Goal: Register for event/course

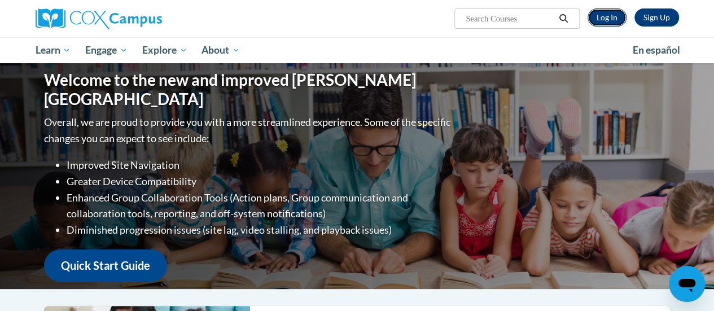
click at [604, 13] on link "Log In" at bounding box center [606, 17] width 39 height 18
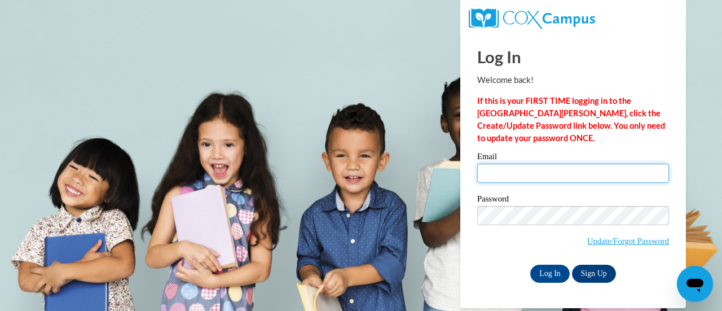
click at [522, 173] on input "Email" at bounding box center [573, 173] width 192 height 19
type input "doroc@w-csd.org"
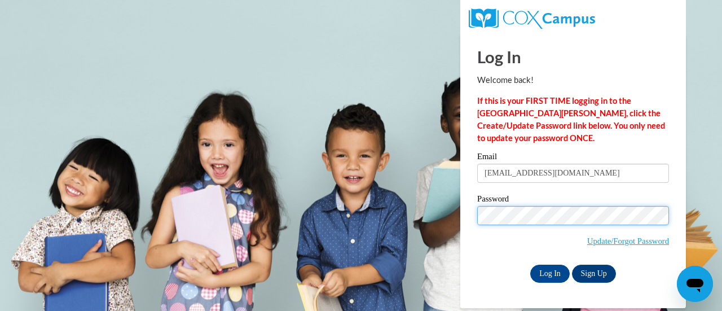
click at [530, 265] on input "Log In" at bounding box center [549, 274] width 39 height 18
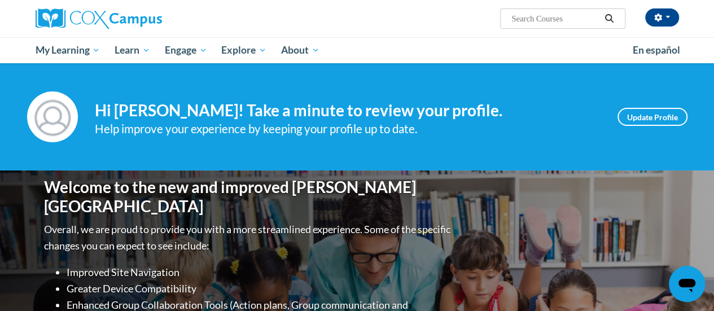
click at [555, 19] on input "Search..." at bounding box center [555, 19] width 90 height 14
type input "vocabulary"
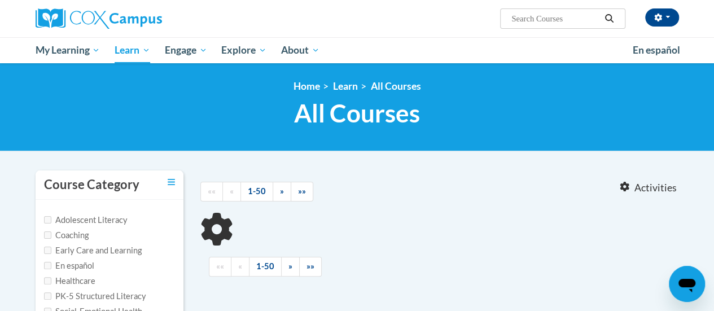
type input "vocabulary"
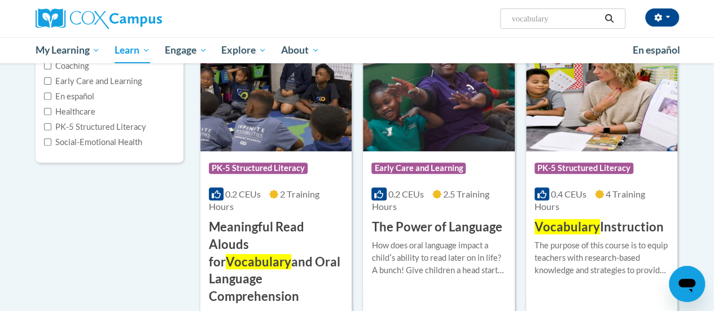
scroll to position [226, 0]
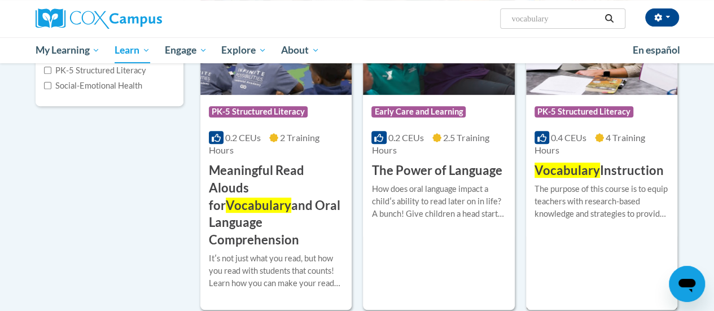
click at [624, 162] on h3 "Vocabulary Instruction" at bounding box center [598, 170] width 129 height 17
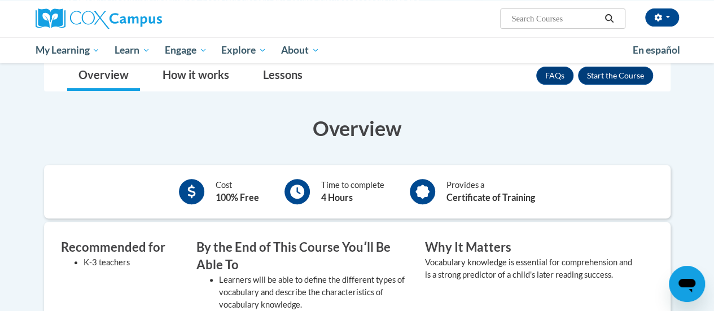
scroll to position [113, 0]
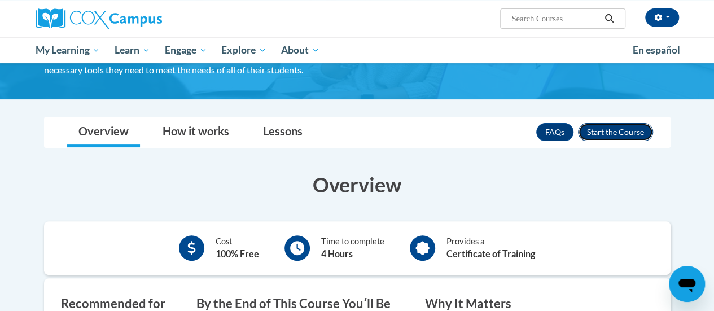
click at [613, 131] on button "Enroll" at bounding box center [615, 132] width 75 height 18
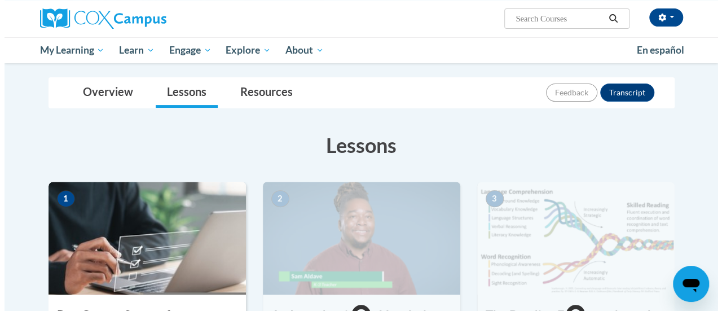
scroll to position [226, 0]
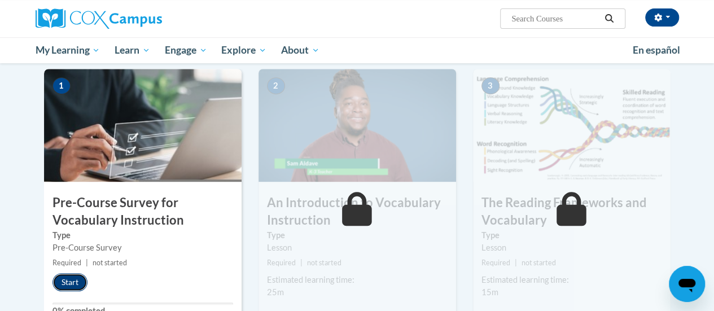
click at [59, 280] on button "Start" at bounding box center [69, 282] width 35 height 18
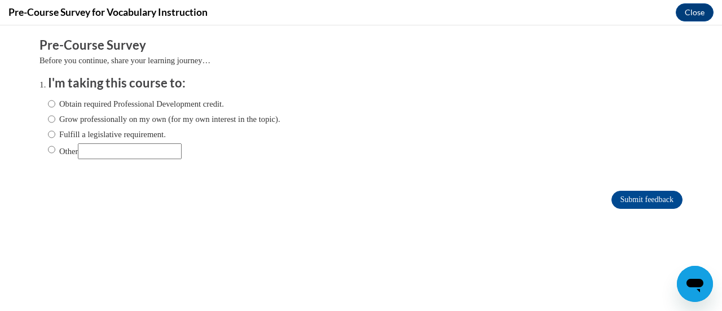
scroll to position [0, 0]
click at [48, 135] on input "Fulfill a legislative requirement." at bounding box center [51, 134] width 7 height 12
radio input "true"
click at [628, 200] on input "Submit feedback" at bounding box center [647, 200] width 71 height 18
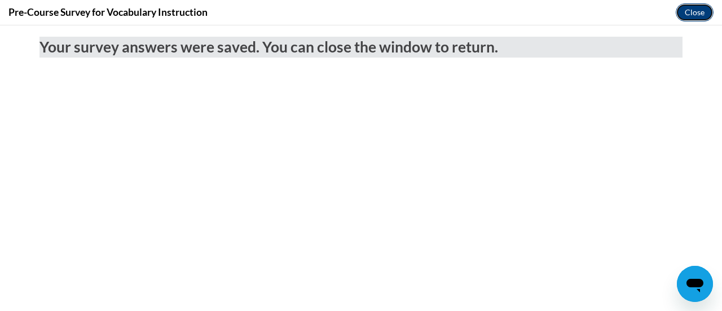
click at [693, 19] on button "Close" at bounding box center [695, 12] width 38 height 18
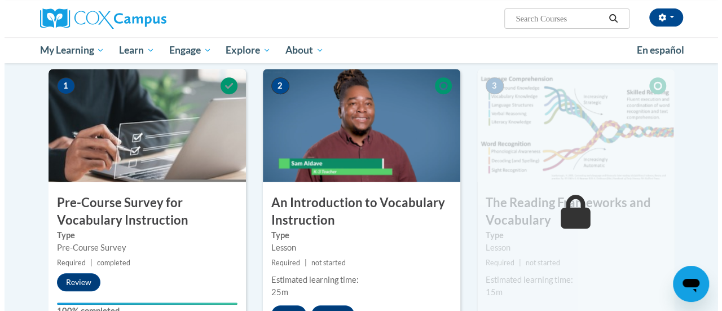
scroll to position [338, 0]
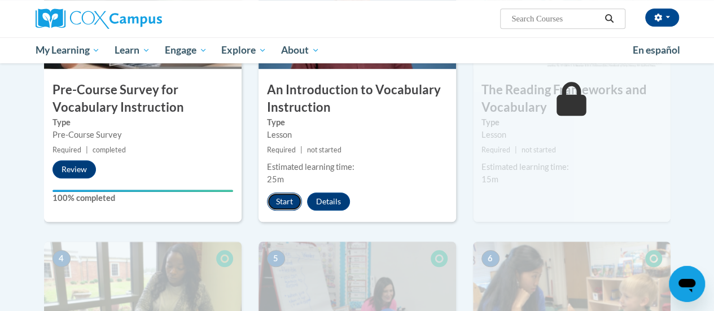
click at [282, 203] on button "Start" at bounding box center [284, 201] width 35 height 18
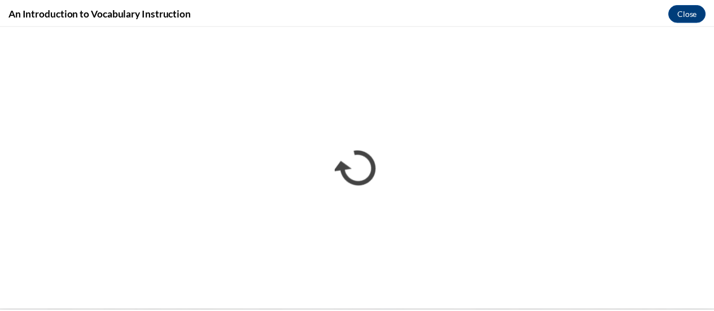
scroll to position [0, 0]
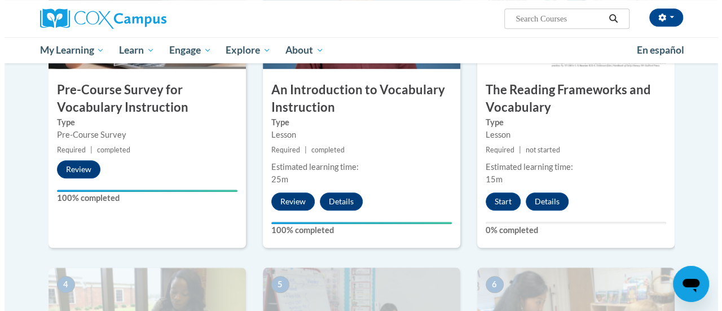
scroll to position [282, 0]
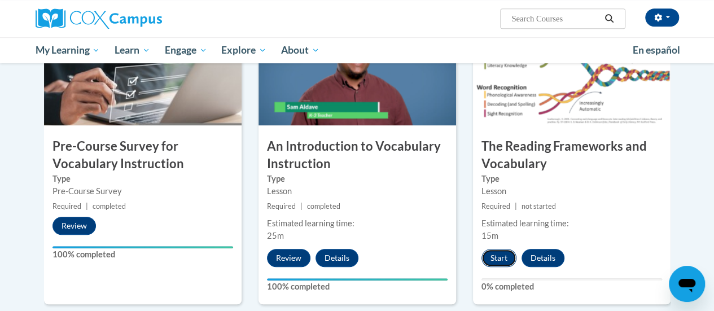
click at [503, 256] on button "Start" at bounding box center [498, 258] width 35 height 18
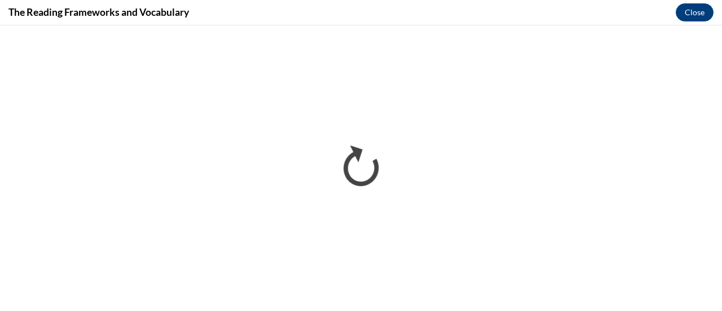
scroll to position [0, 0]
